Goal: Transaction & Acquisition: Purchase product/service

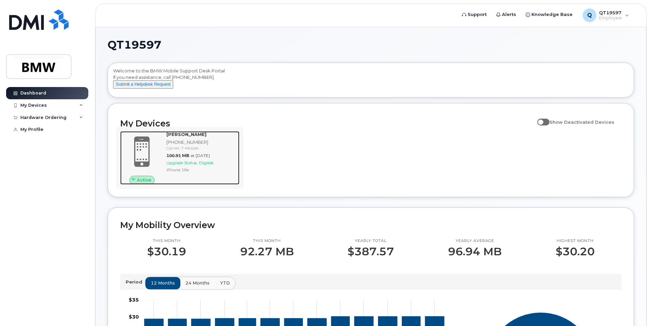
click at [208, 165] on span "Eligible" at bounding box center [206, 162] width 14 height 5
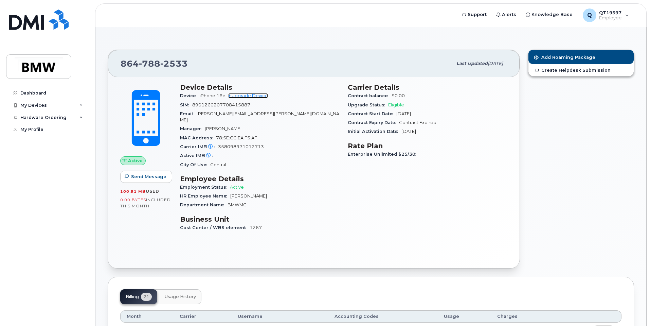
click at [261, 96] on link "+ Upgrade Device" at bounding box center [248, 95] width 40 height 5
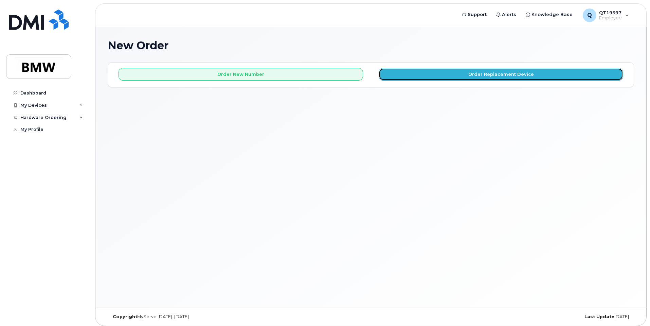
click at [487, 76] on button "Order Replacement Device" at bounding box center [501, 74] width 244 height 13
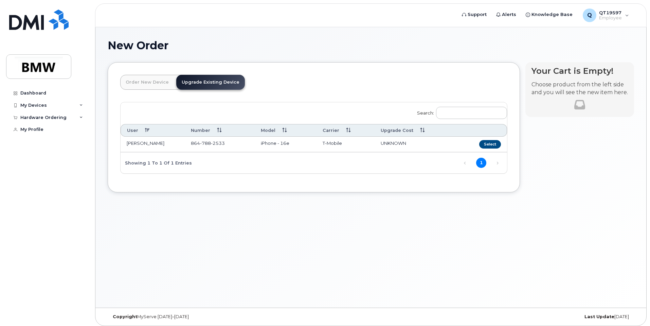
click at [381, 141] on span "UNKNOWN" at bounding box center [393, 142] width 25 height 5
click at [160, 142] on td "[PERSON_NAME]" at bounding box center [153, 145] width 64 height 16
drag, startPoint x: 223, startPoint y: 144, endPoint x: 227, endPoint y: 146, distance: 4.6
click at [223, 145] on span "2533" at bounding box center [218, 142] width 14 height 5
click at [486, 141] on button "Select" at bounding box center [490, 144] width 22 height 8
